Goal: Task Accomplishment & Management: Use online tool/utility

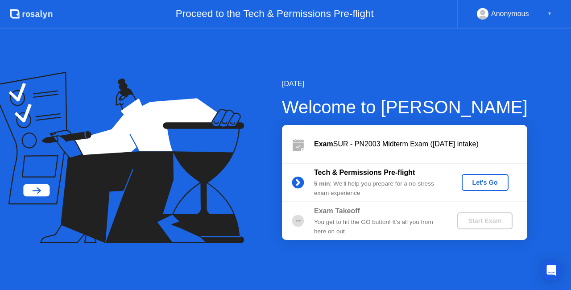
click at [496, 181] on div "Let's Go" at bounding box center [485, 182] width 40 height 7
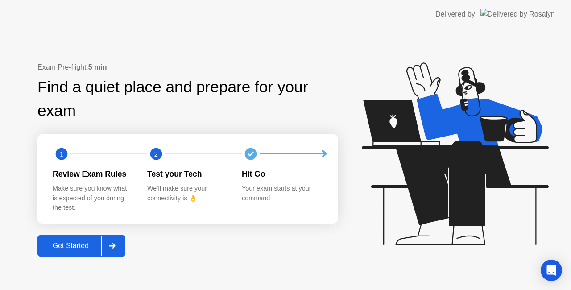
click at [68, 243] on div "Get Started" at bounding box center [70, 246] width 61 height 8
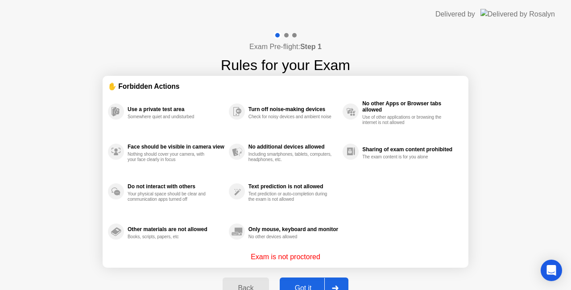
click at [317, 282] on button "Got it" at bounding box center [314, 287] width 69 height 21
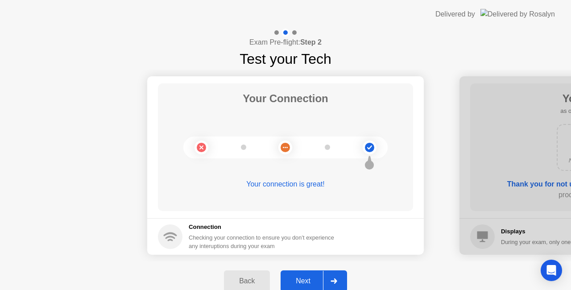
click at [304, 277] on div "Next" at bounding box center [303, 281] width 40 height 8
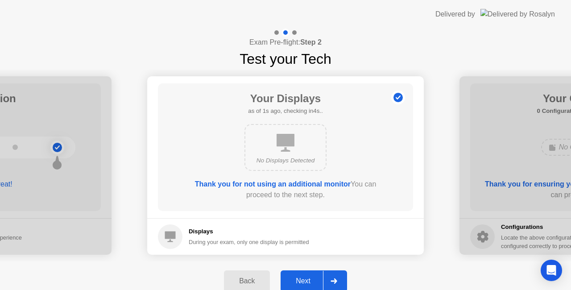
click at [304, 277] on div "Next" at bounding box center [303, 281] width 40 height 8
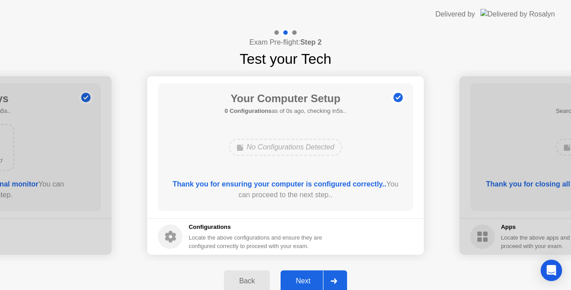
click at [304, 277] on div "Next" at bounding box center [303, 281] width 40 height 8
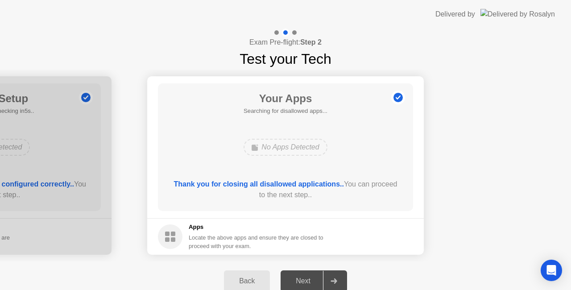
click at [304, 277] on div "Next" at bounding box center [303, 281] width 40 height 8
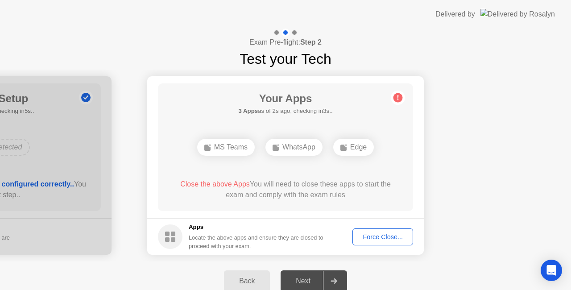
click at [389, 240] on div "Force Close..." at bounding box center [382, 236] width 54 height 7
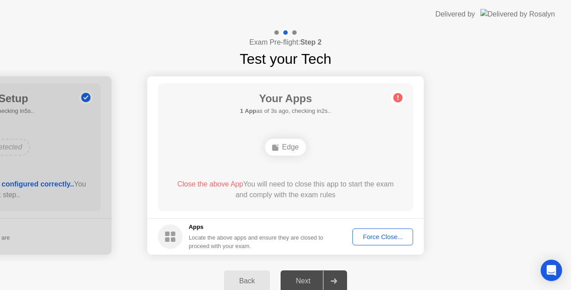
click at [401, 233] on div "Force Close..." at bounding box center [382, 236] width 54 height 7
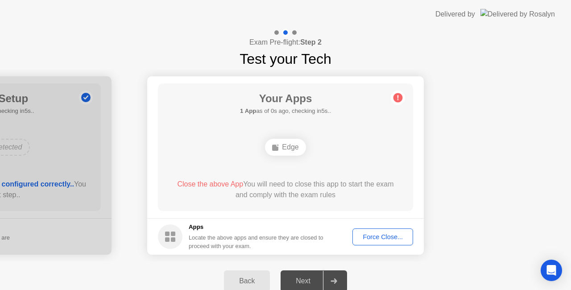
click at [381, 230] on button "Force Close..." at bounding box center [382, 236] width 61 height 17
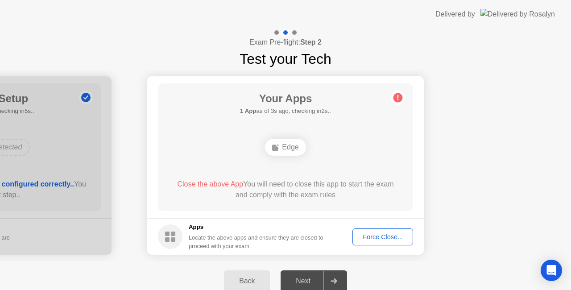
drag, startPoint x: 351, startPoint y: 149, endPoint x: 355, endPoint y: 158, distance: 9.8
click at [351, 149] on div "Edge" at bounding box center [285, 147] width 204 height 24
click at [363, 229] on button "Force Close..." at bounding box center [382, 236] width 61 height 17
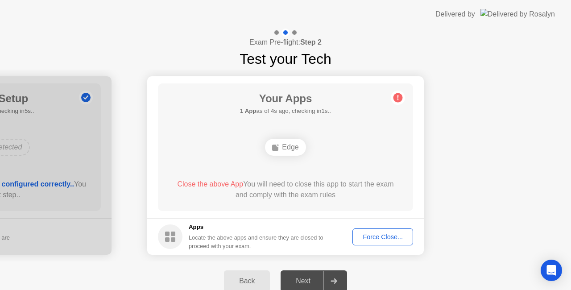
click at [361, 233] on div "Force Close..." at bounding box center [382, 236] width 54 height 7
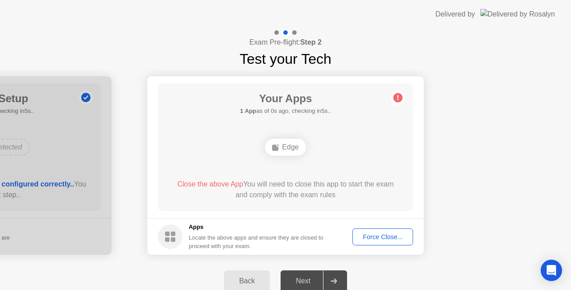
click at [376, 236] on div "Force Close..." at bounding box center [382, 236] width 54 height 7
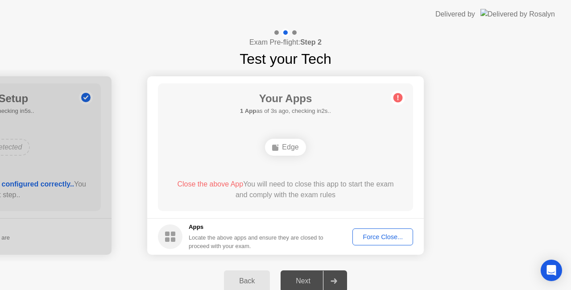
click at [383, 239] on div "Force Close..." at bounding box center [382, 236] width 54 height 7
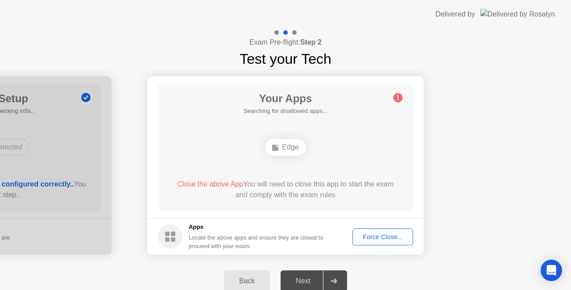
click at [305, 278] on div "Next" at bounding box center [303, 281] width 40 height 8
click at [381, 243] on button "Force Close..." at bounding box center [382, 236] width 61 height 17
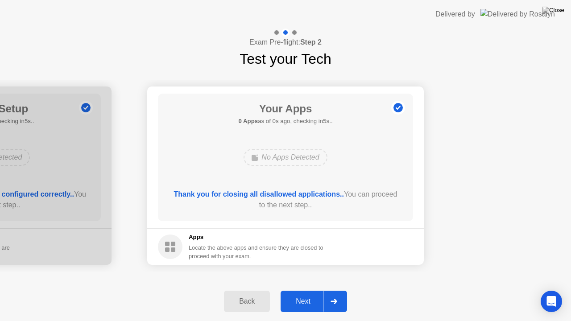
click at [311, 289] on div "Next" at bounding box center [303, 301] width 40 height 8
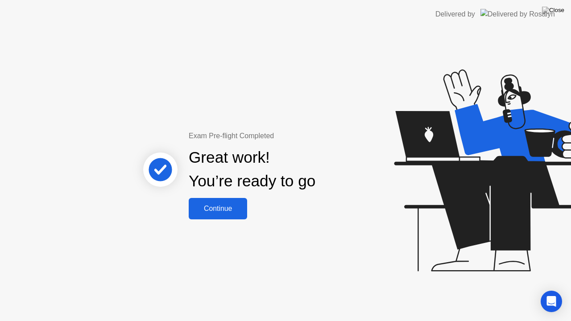
click at [235, 217] on button "Continue" at bounding box center [218, 208] width 58 height 21
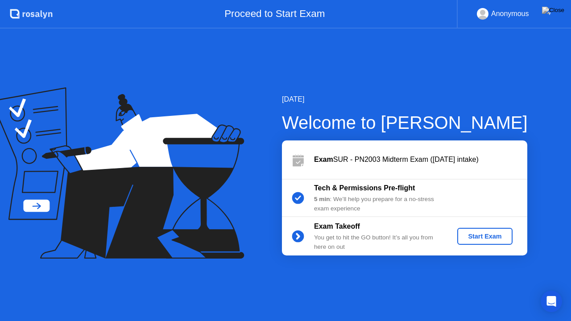
click at [473, 233] on div "Start Exam" at bounding box center [485, 236] width 48 height 7
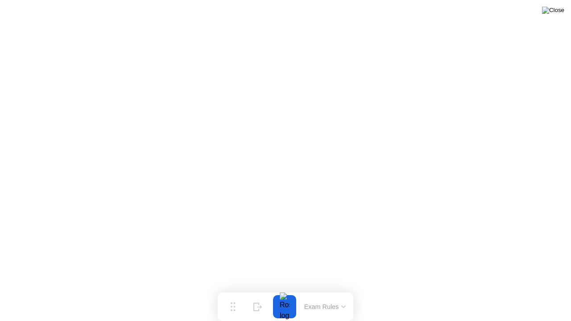
click at [558, 9] on img at bounding box center [553, 10] width 22 height 7
click at [553, 16] on button at bounding box center [552, 10] width 27 height 12
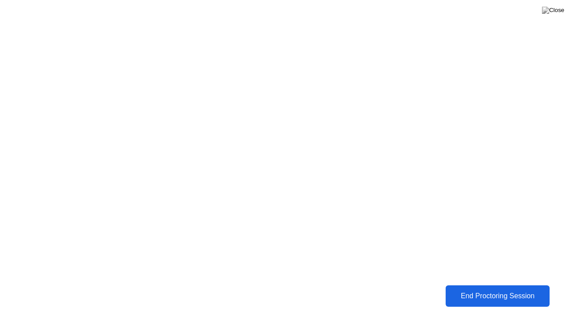
click at [492, 289] on div "End Proctoring Session" at bounding box center [497, 296] width 99 height 8
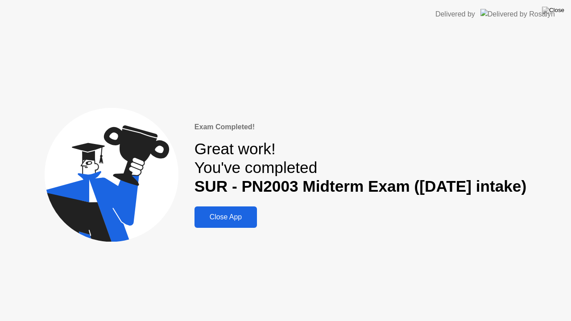
click at [226, 214] on div "Close App" at bounding box center [225, 217] width 57 height 8
